Goal: Find specific page/section: Find specific page/section

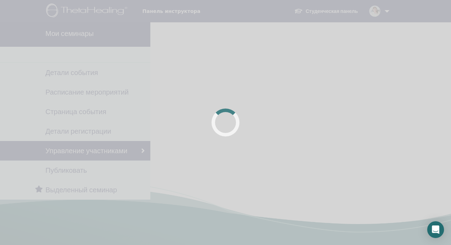
scroll to position [25, 0]
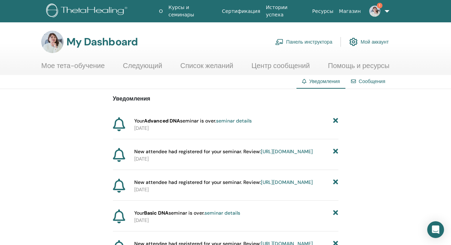
click at [317, 41] on link "Панель инструктора" at bounding box center [303, 41] width 57 height 15
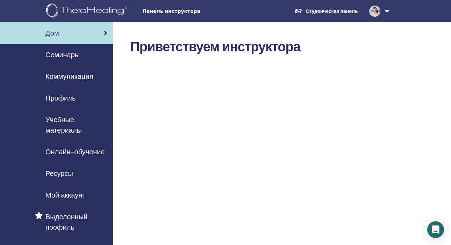
click at [72, 56] on span "Семинары" at bounding box center [62, 55] width 34 height 10
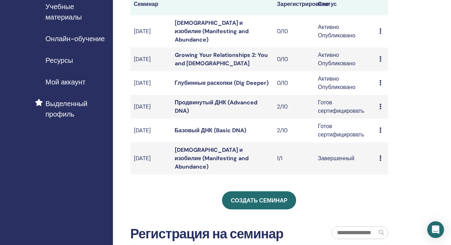
scroll to position [101, 0]
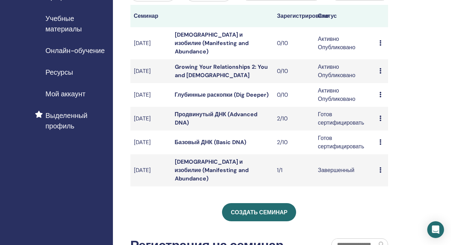
click at [244, 94] on link "Глубинные раскопки (Dig Deeper)" at bounding box center [222, 94] width 94 height 7
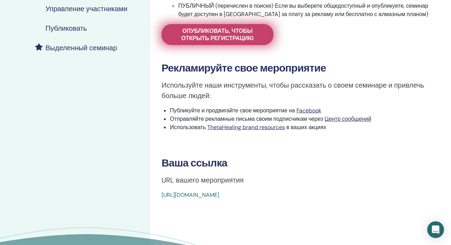
scroll to position [172, 0]
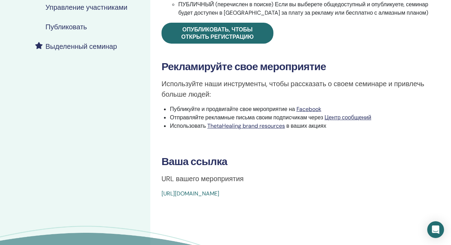
click at [219, 193] on link "https://www.thetahealing.com/seminar-372663-details.html" at bounding box center [191, 193] width 58 height 7
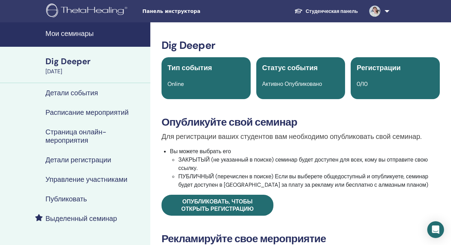
click at [76, 37] on h4 "Мои семинары" at bounding box center [95, 33] width 101 height 8
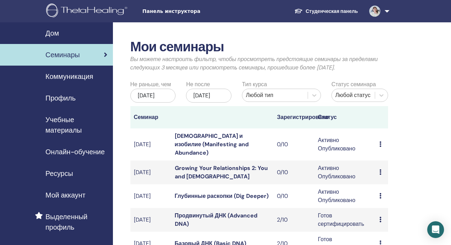
click at [64, 130] on span "Учебные материалы" at bounding box center [76, 125] width 62 height 21
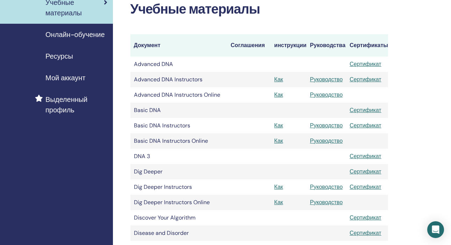
scroll to position [138, 0]
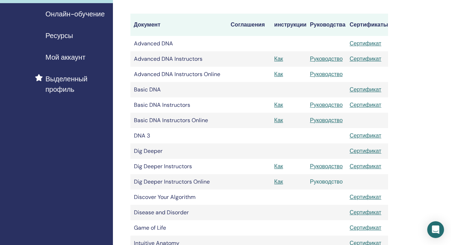
click at [317, 182] on link "Руководство" at bounding box center [326, 181] width 33 height 7
